Goal: Task Accomplishment & Management: Manage account settings

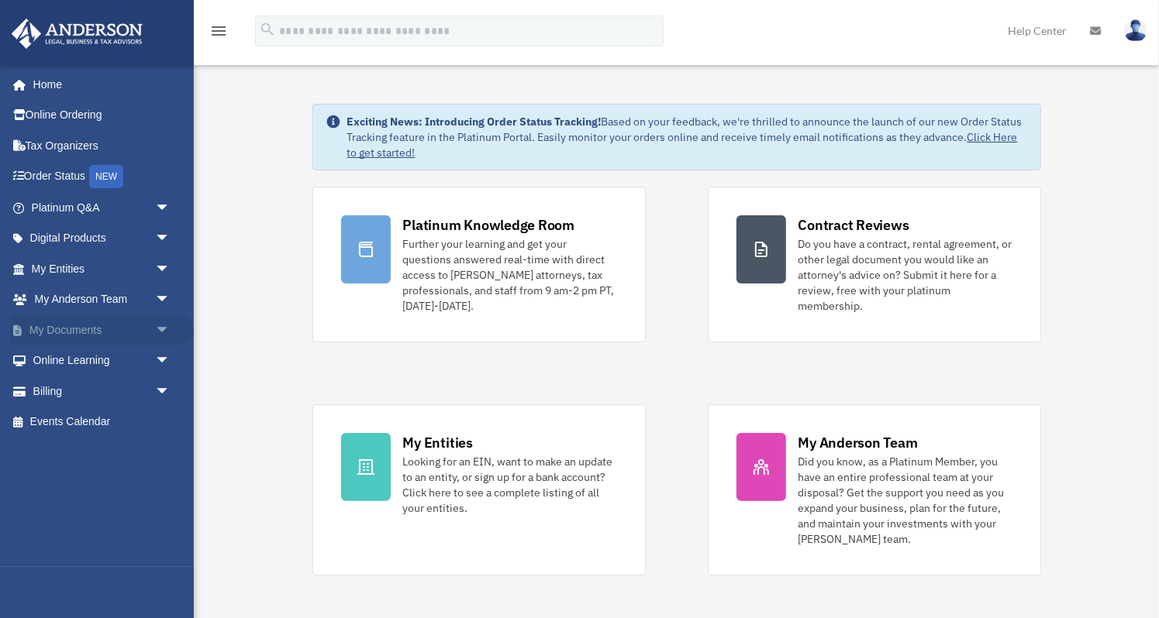
click at [74, 326] on link "My Documents arrow_drop_down" at bounding box center [102, 330] width 183 height 31
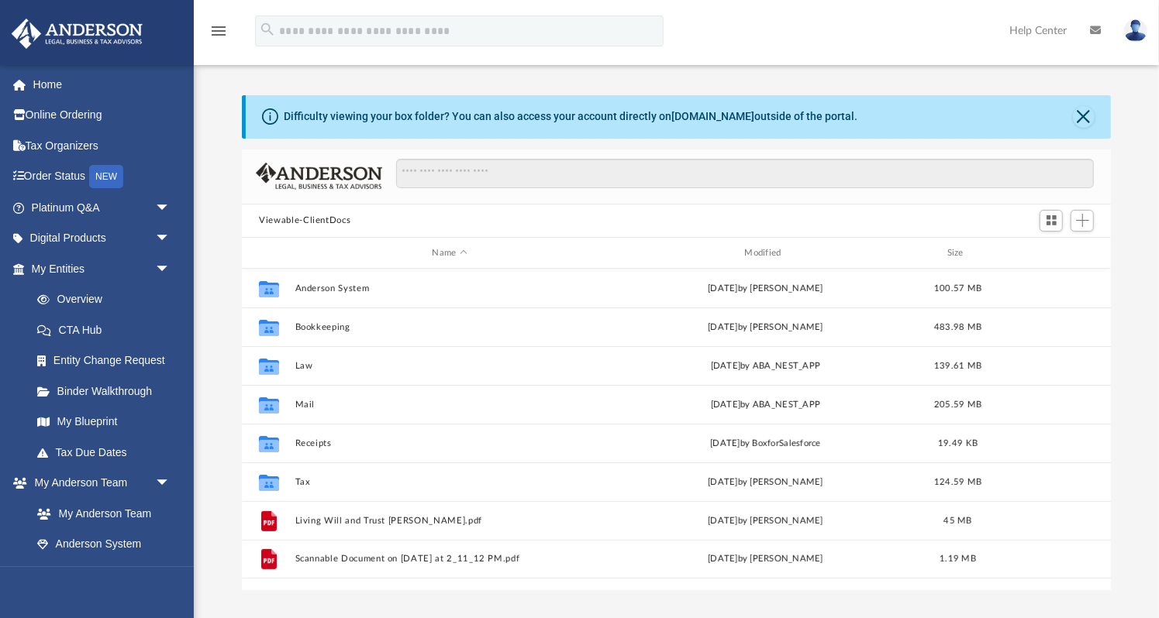
scroll to position [353, 868]
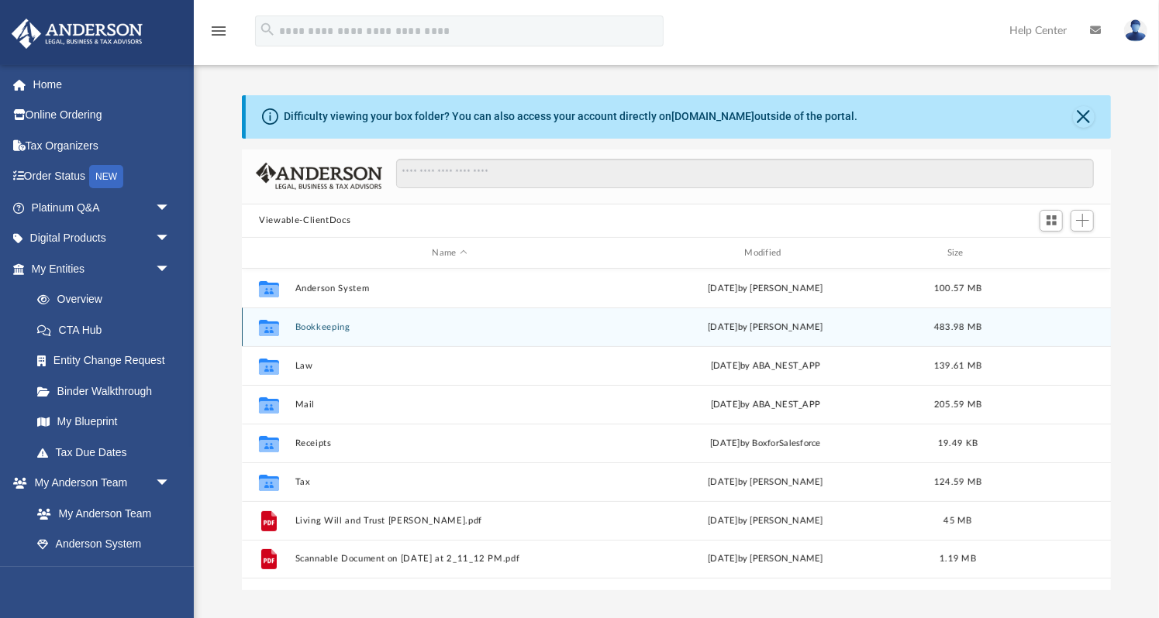
click at [336, 329] on button "Bookkeeping" at bounding box center [449, 327] width 309 height 10
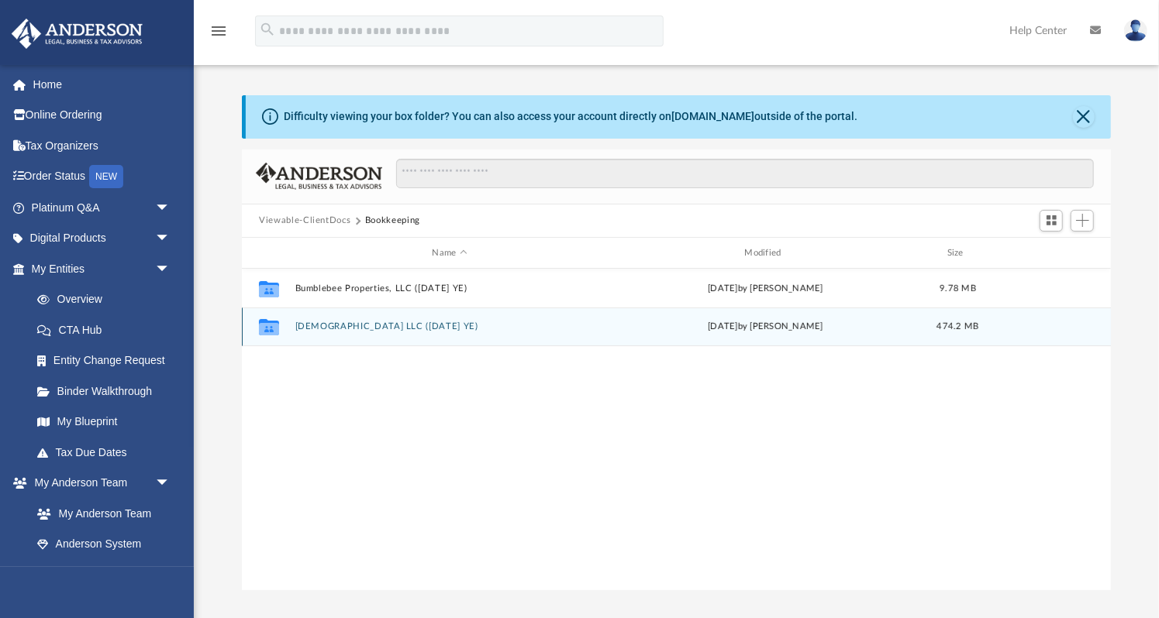
click at [336, 329] on button "[DEMOGRAPHIC_DATA] LLC ([DATE] YE)" at bounding box center [449, 327] width 309 height 10
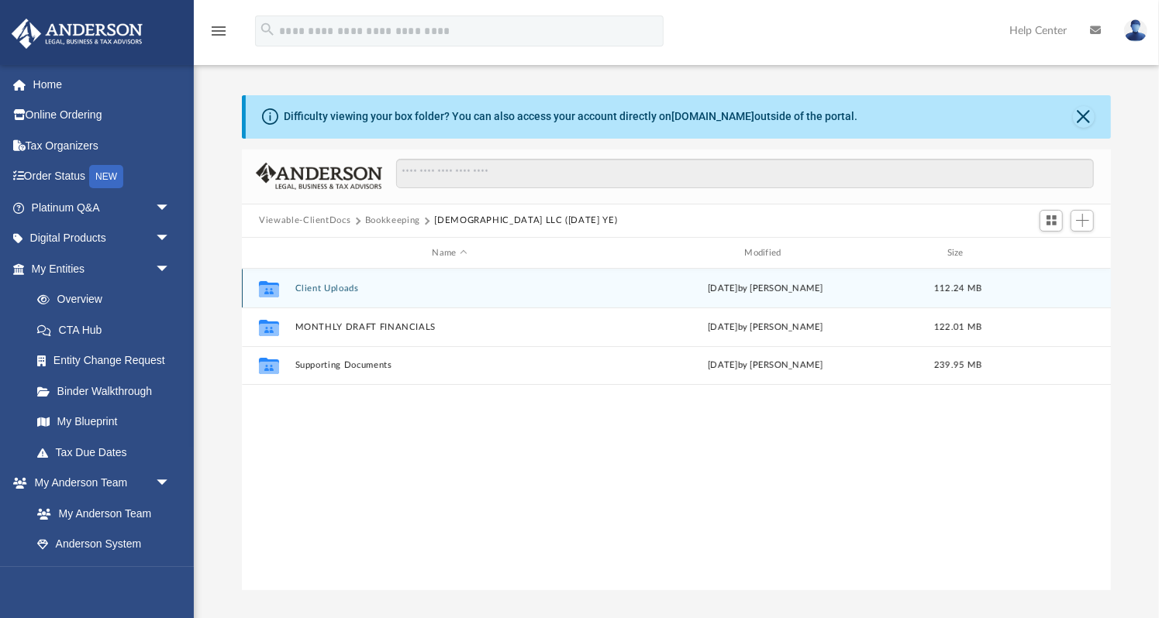
click at [321, 284] on button "Client Uploads" at bounding box center [449, 289] width 309 height 10
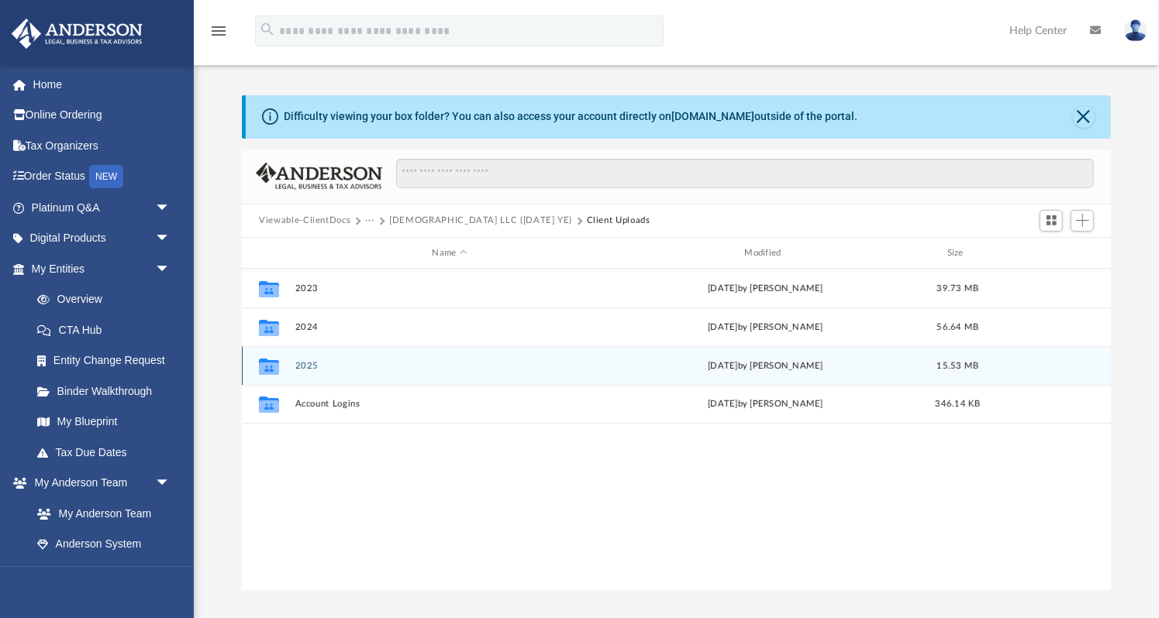
click at [308, 363] on button "2025" at bounding box center [449, 366] width 309 height 10
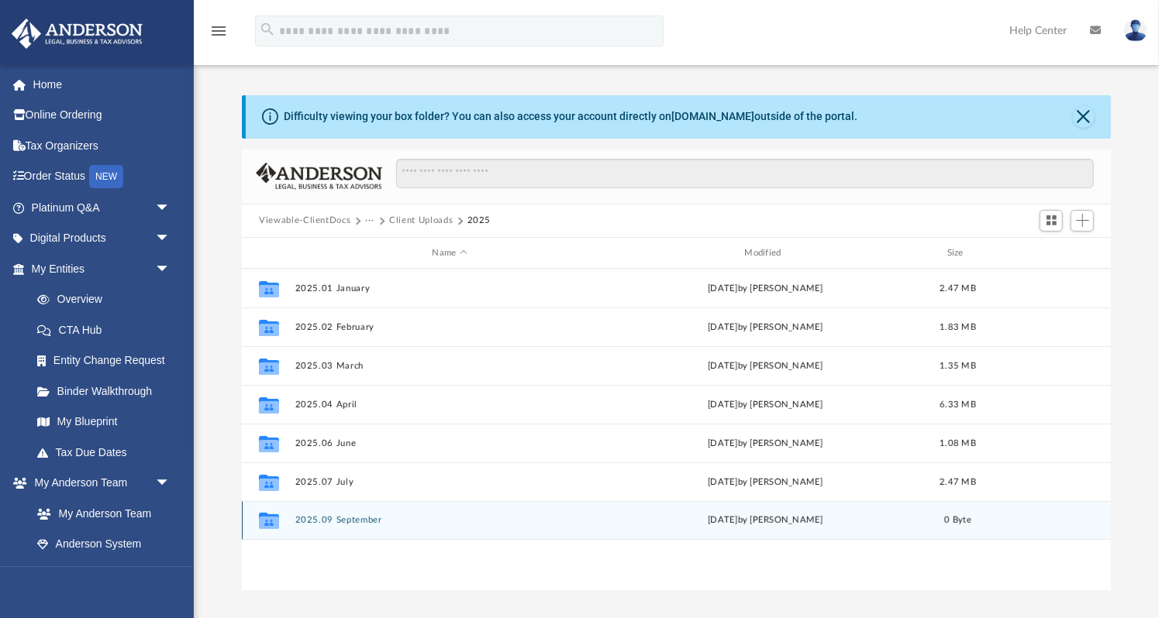
click at [363, 519] on button "2025.09 September" at bounding box center [449, 521] width 309 height 10
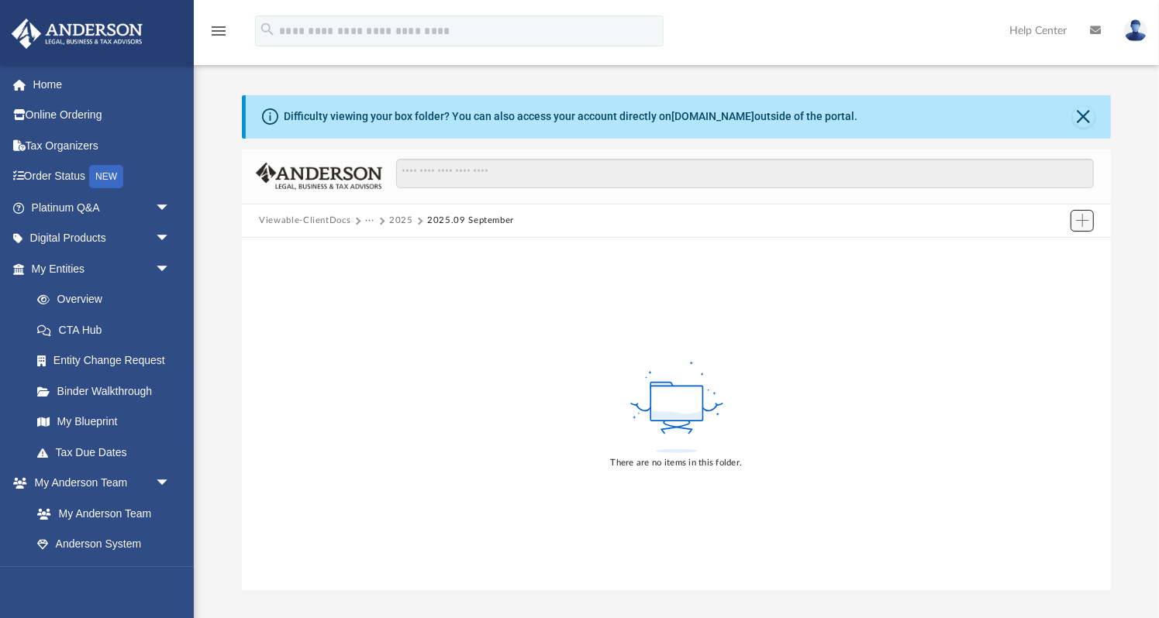
click at [1082, 222] on span "Add" at bounding box center [1082, 220] width 13 height 13
click at [1051, 251] on li "Upload" at bounding box center [1060, 251] width 50 height 16
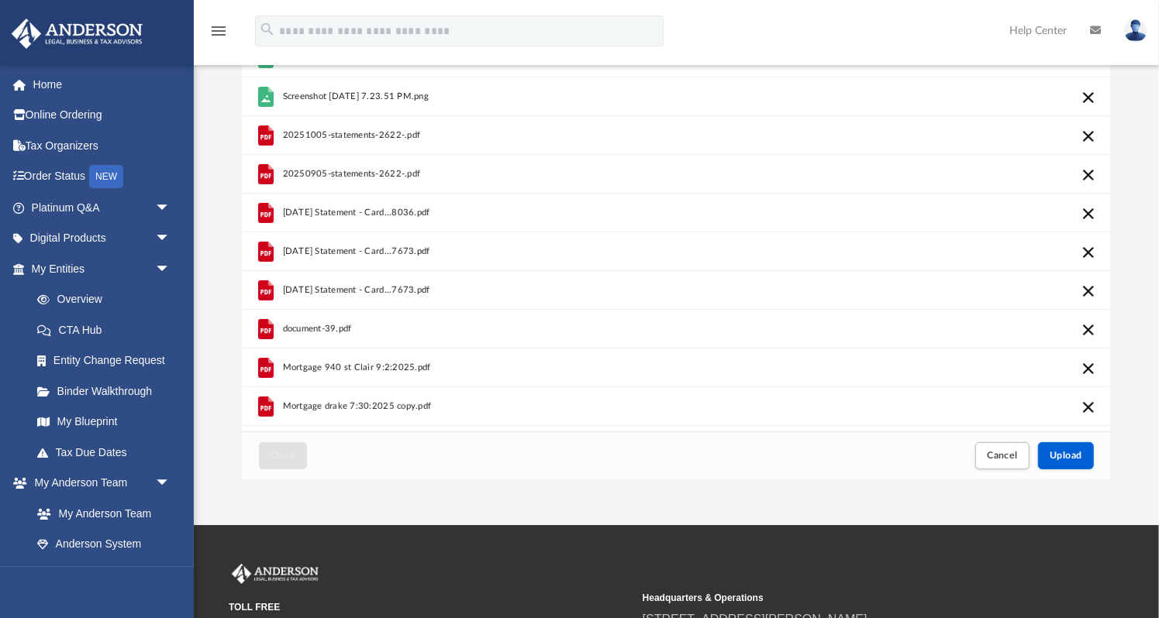
scroll to position [118, 0]
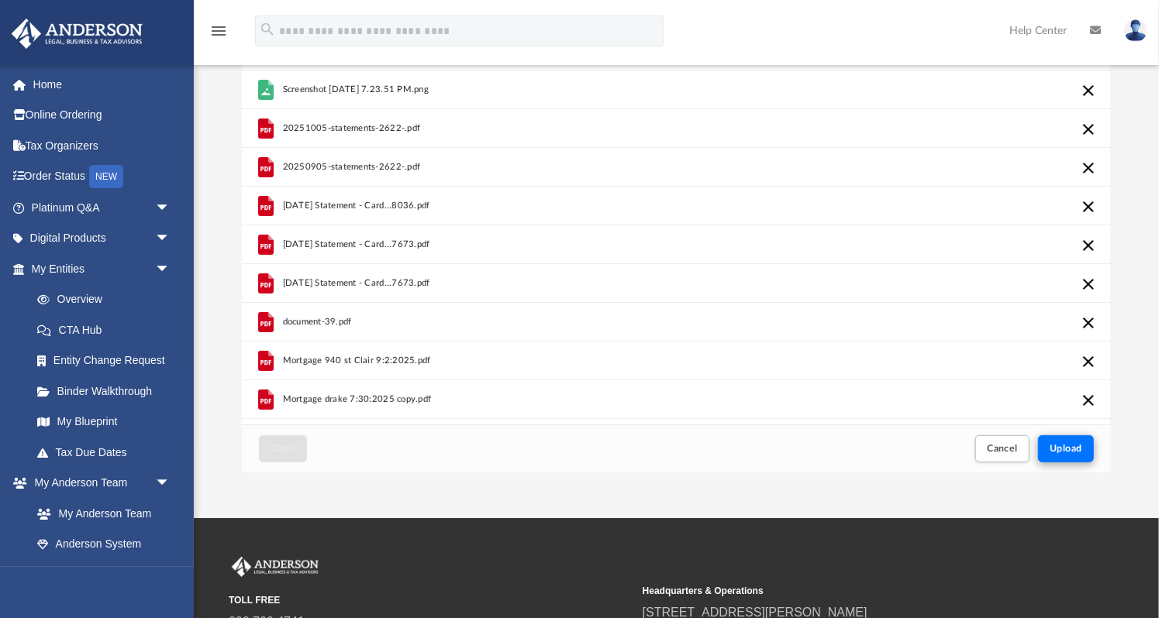
click at [1063, 455] on button "Upload" at bounding box center [1066, 449] width 56 height 27
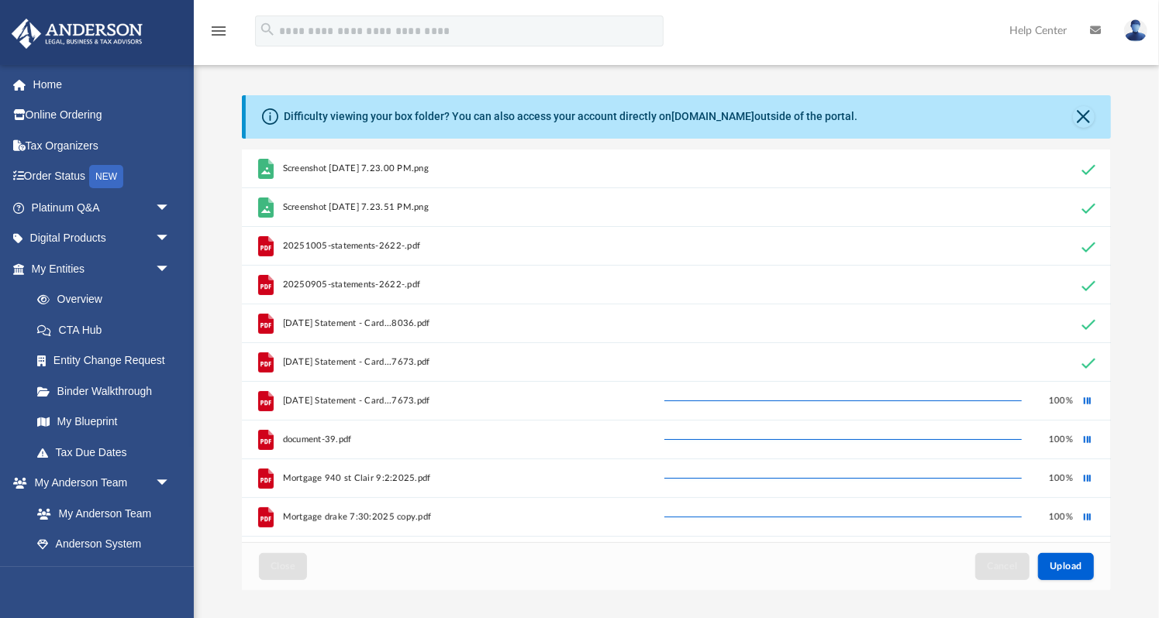
scroll to position [0, 0]
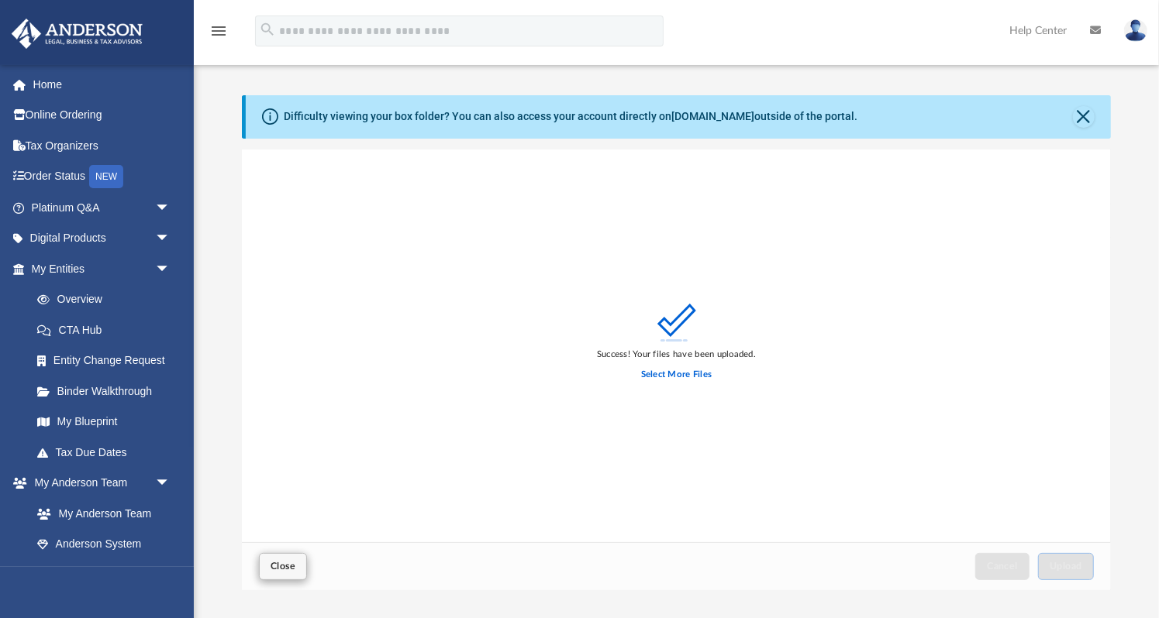
click at [277, 565] on span "Close" at bounding box center [282, 566] width 25 height 9
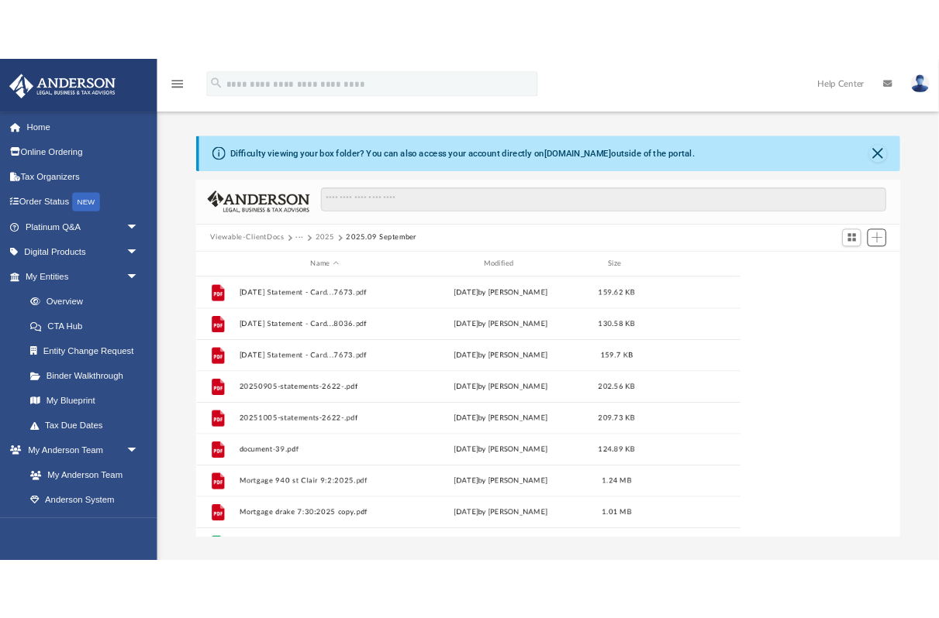
scroll to position [353, 670]
